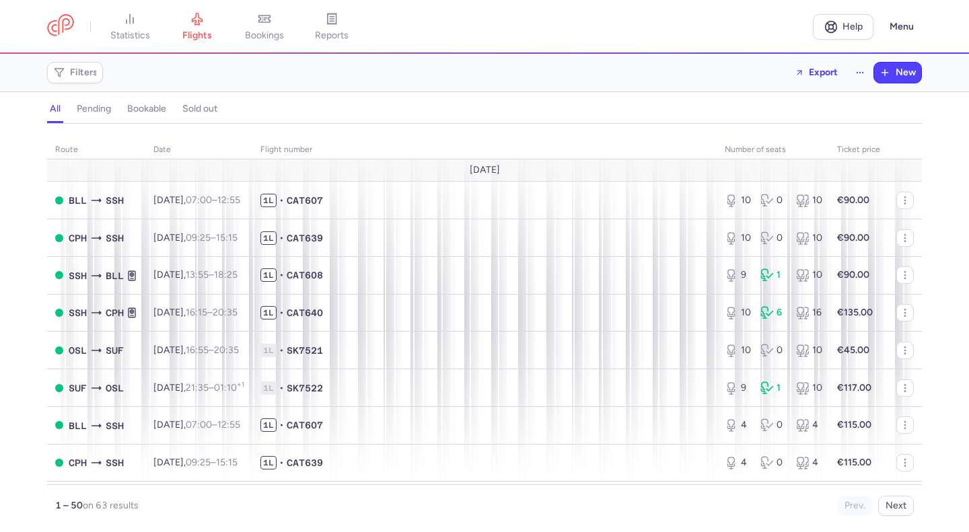
click at [279, 36] on span "bookings" at bounding box center [264, 36] width 39 height 12
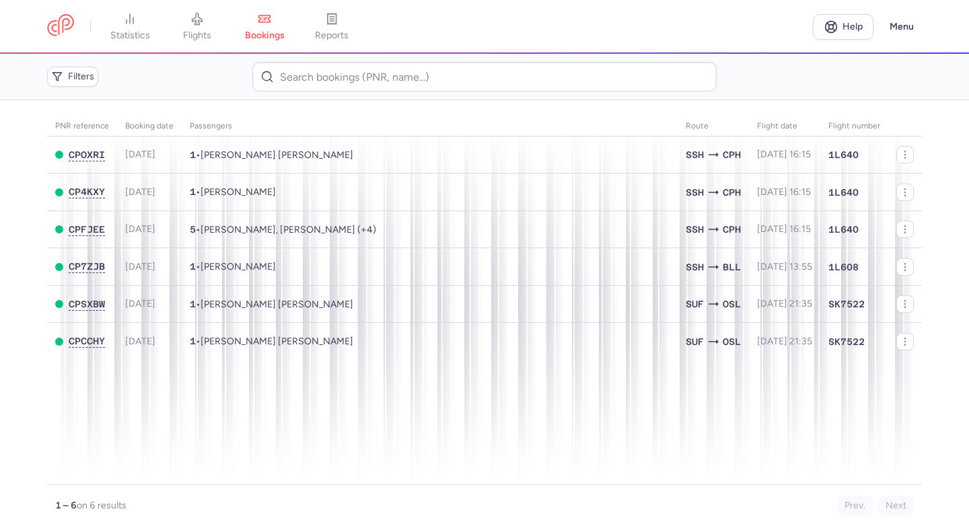
click at [333, 30] on span "reports" at bounding box center [332, 36] width 34 height 12
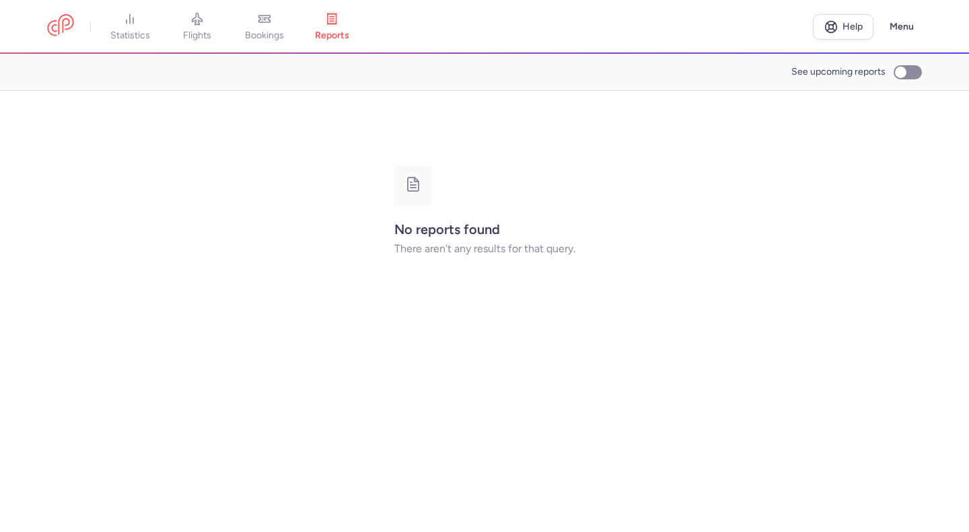
click at [139, 31] on span "statistics" at bounding box center [130, 36] width 40 height 12
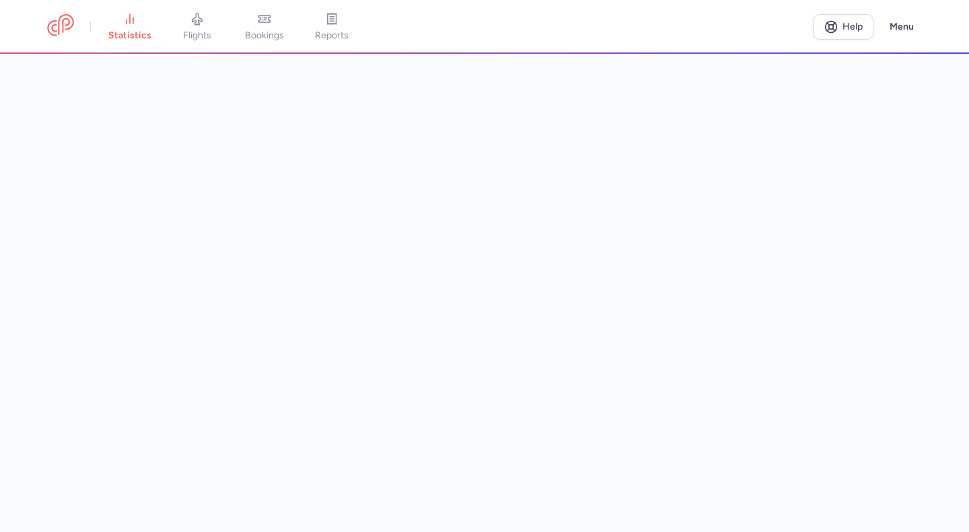
click at [132, 34] on span "statistics" at bounding box center [129, 36] width 43 height 12
click at [268, 30] on span "bookings" at bounding box center [264, 36] width 39 height 12
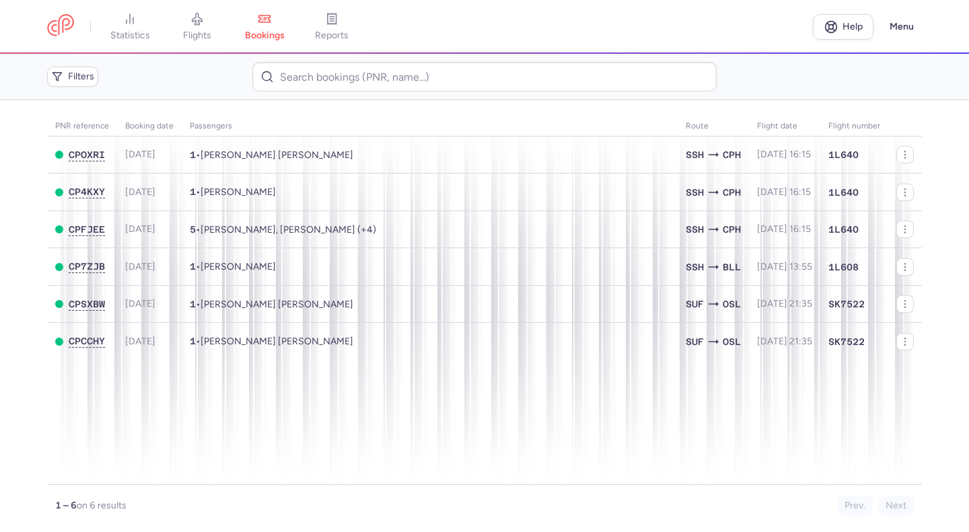
click at [129, 24] on icon at bounding box center [129, 18] width 13 height 13
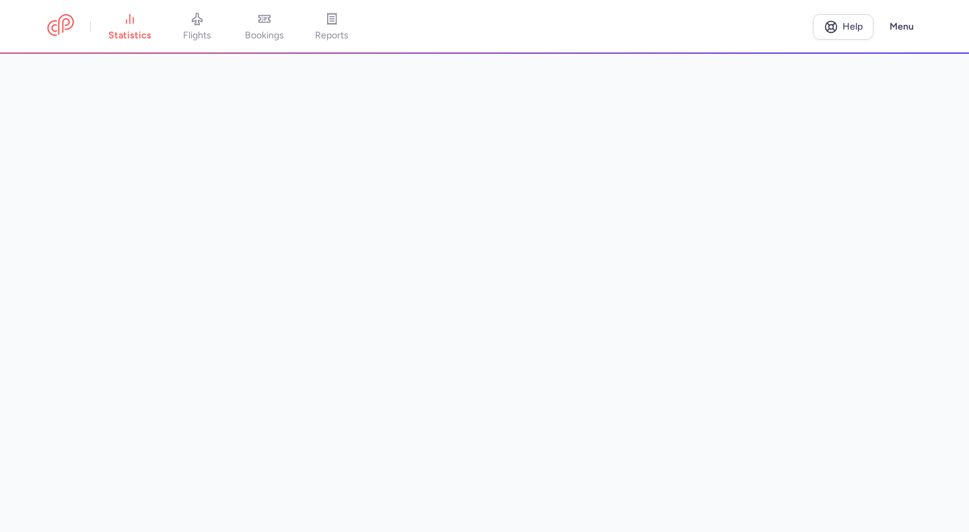
click at [275, 37] on span "bookings" at bounding box center [264, 36] width 39 height 12
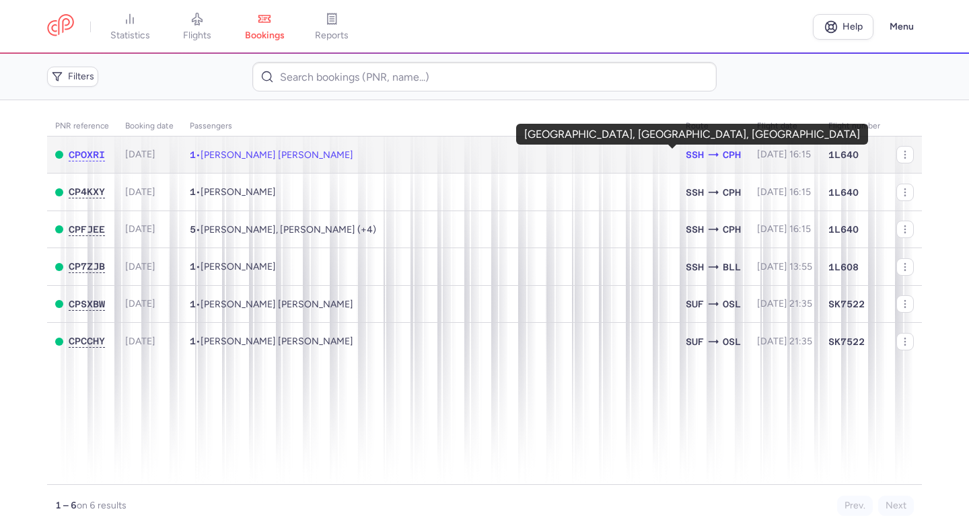
click at [686, 159] on span "SSH" at bounding box center [695, 154] width 18 height 15
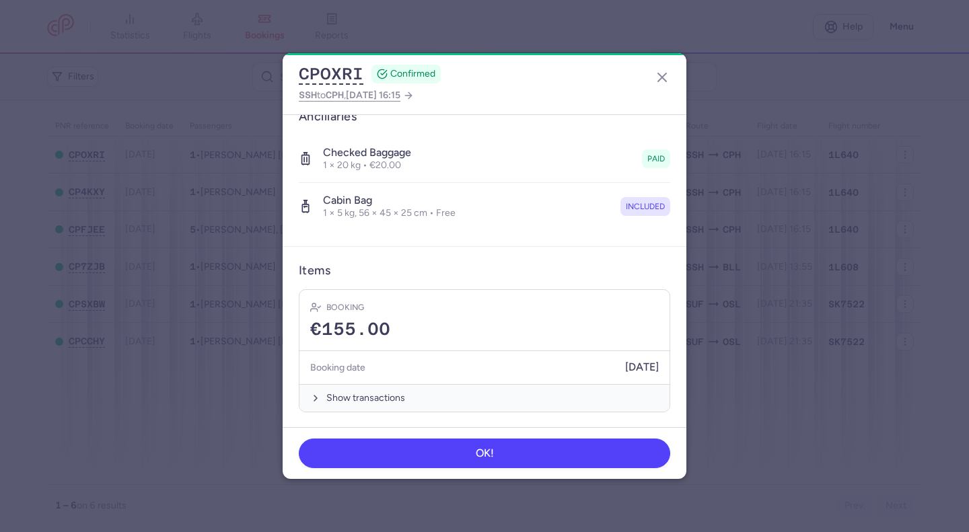
scroll to position [234, 0]
click at [662, 79] on line "button" at bounding box center [662, 77] width 8 height 8
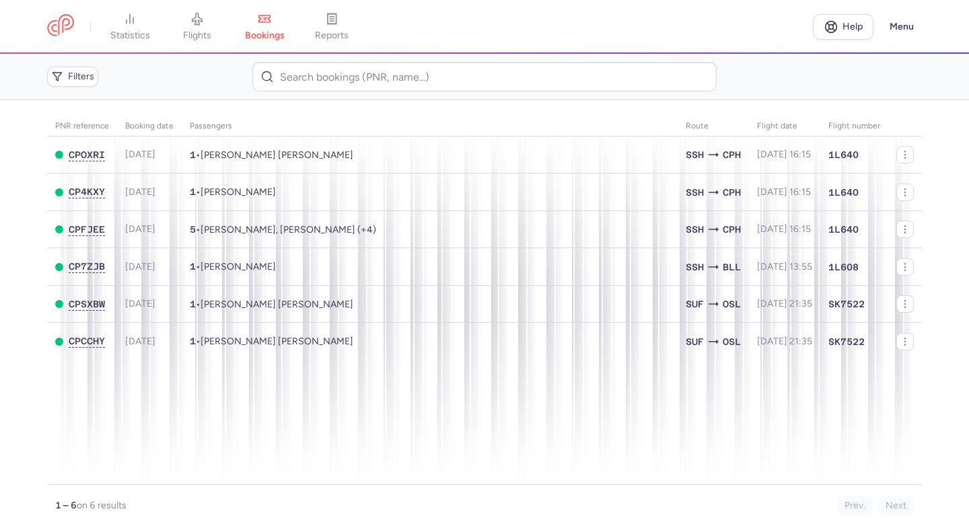
click at [269, 35] on span "bookings" at bounding box center [265, 36] width 40 height 12
click at [68, 34] on link at bounding box center [60, 26] width 27 height 25
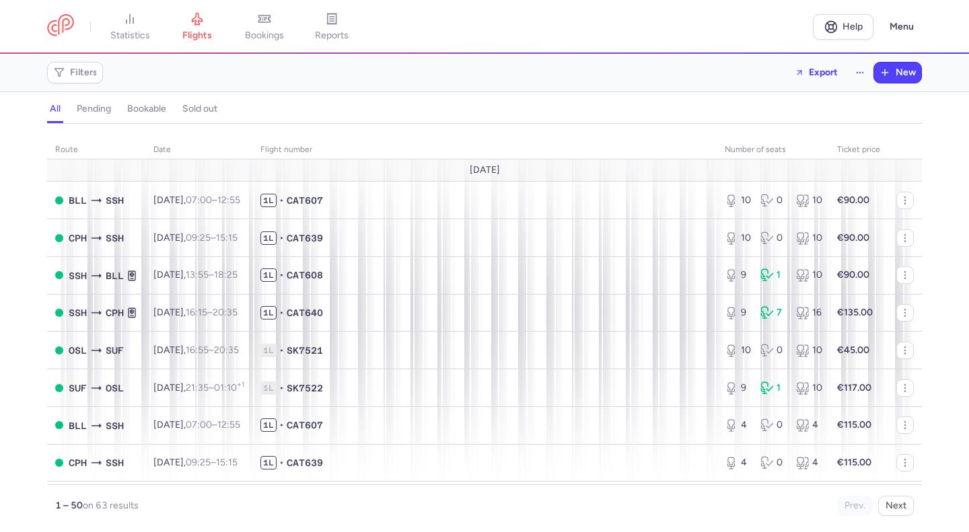
click at [140, 29] on link "statistics" at bounding box center [129, 27] width 67 height 30
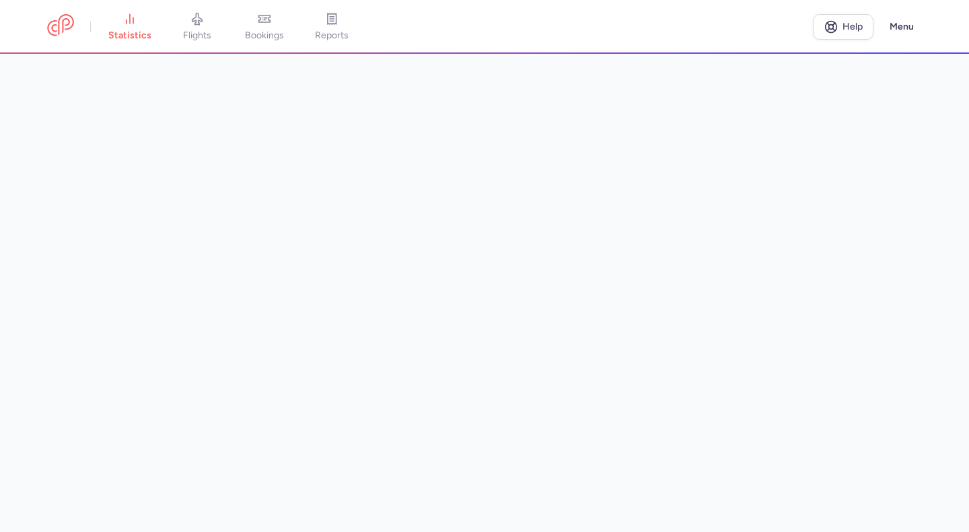
click at [265, 34] on span "bookings" at bounding box center [264, 36] width 39 height 12
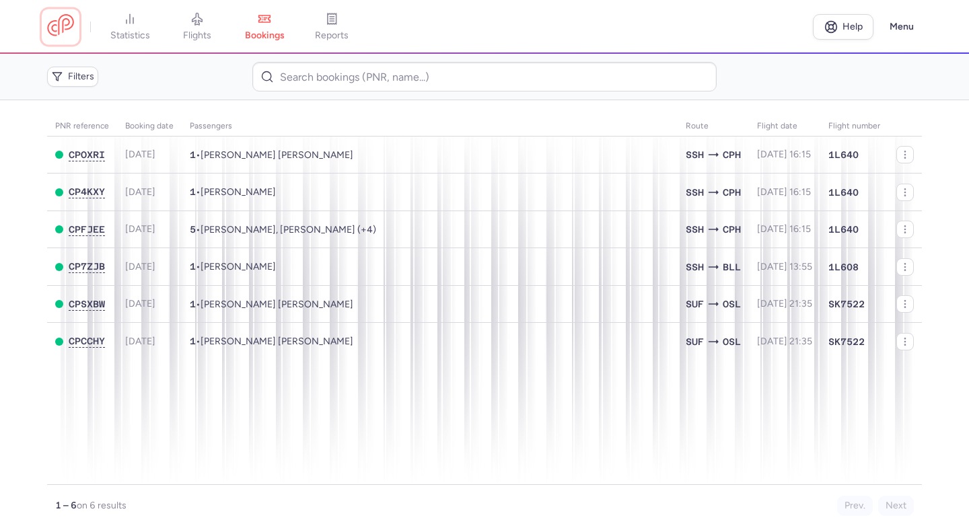
click at [66, 28] on link at bounding box center [60, 26] width 27 height 25
